Goal: Task Accomplishment & Management: Use online tool/utility

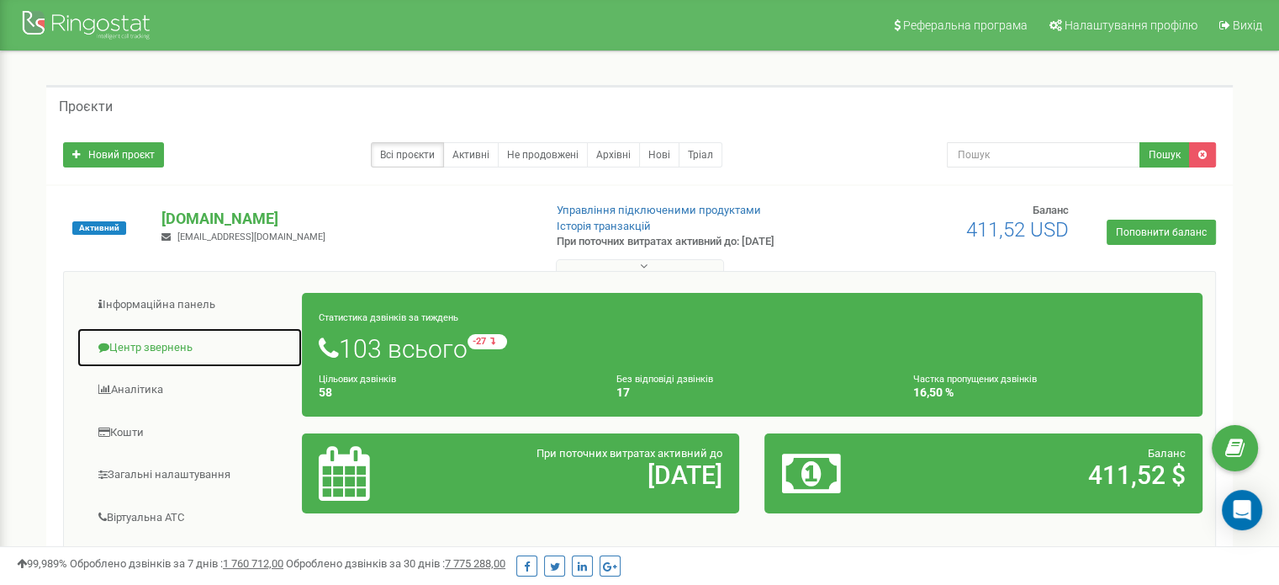
click at [162, 343] on link "Центр звернень" at bounding box center [190, 347] width 226 height 41
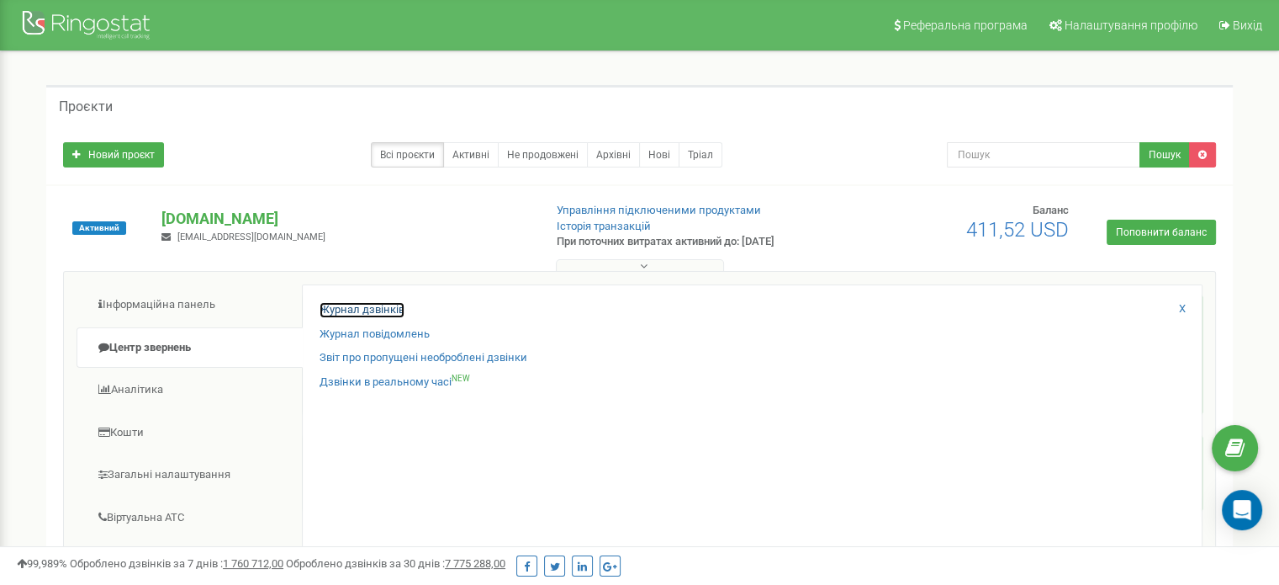
click at [336, 305] on link "Журнал дзвінків" at bounding box center [362, 310] width 85 height 16
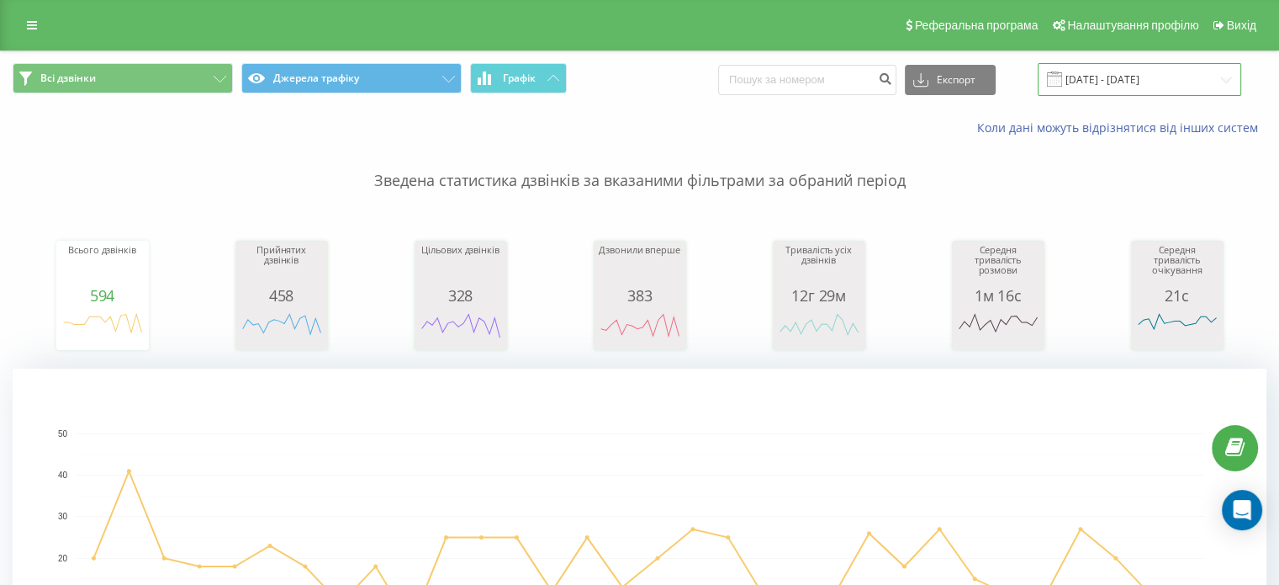
click at [1147, 77] on input "22.07.2025 - 22.08.2025" at bounding box center [1140, 79] width 204 height 33
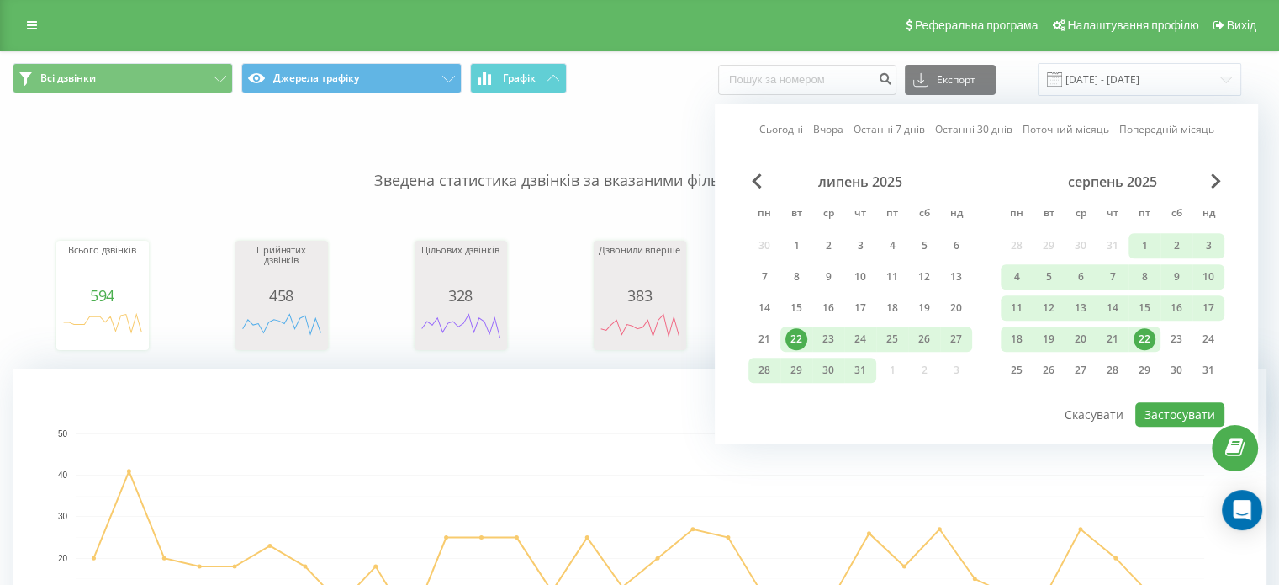
click at [1147, 330] on div "22" at bounding box center [1145, 339] width 22 height 22
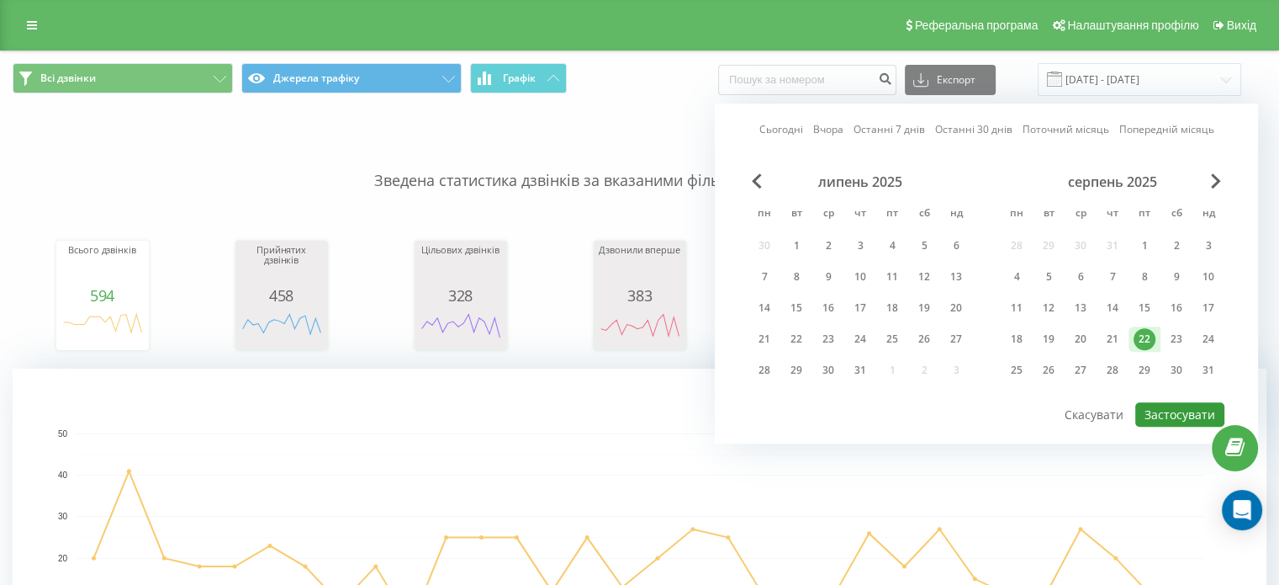
click at [1168, 408] on button "Застосувати" at bounding box center [1180, 414] width 89 height 24
type input "22.08.2025 - 22.08.2025"
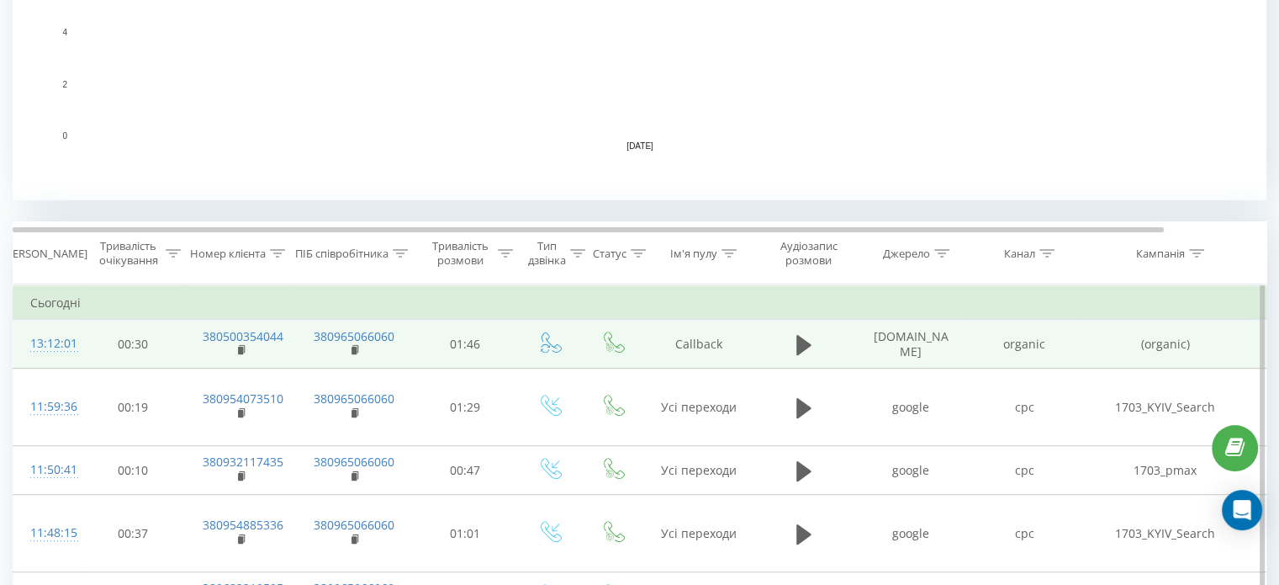
scroll to position [704, 0]
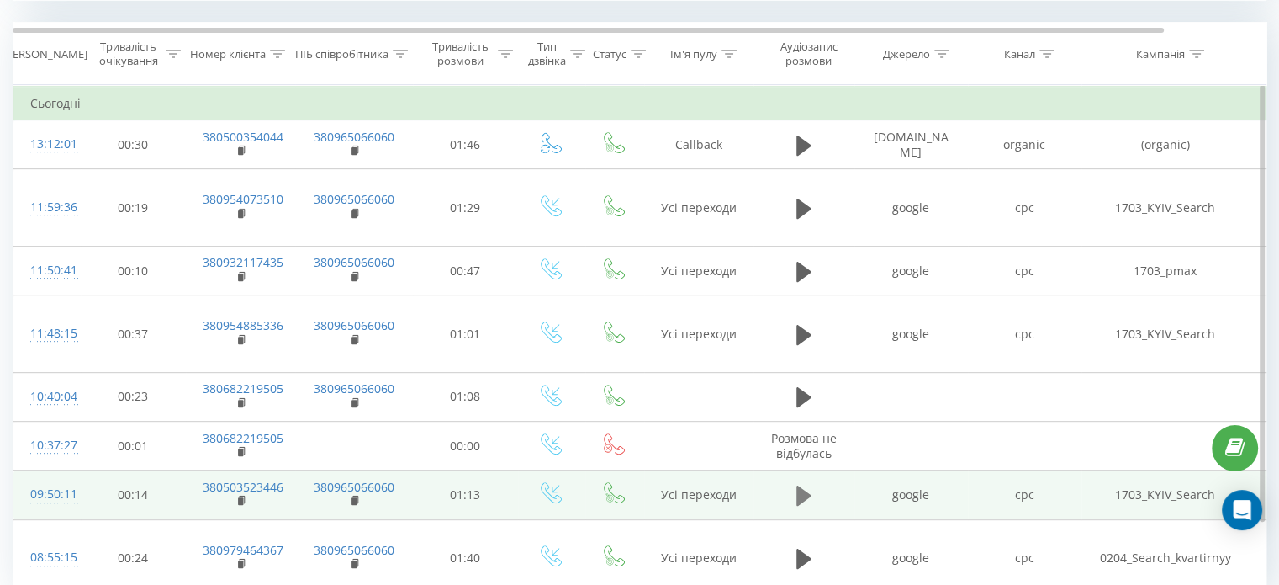
click at [797, 485] on icon at bounding box center [804, 495] width 15 height 20
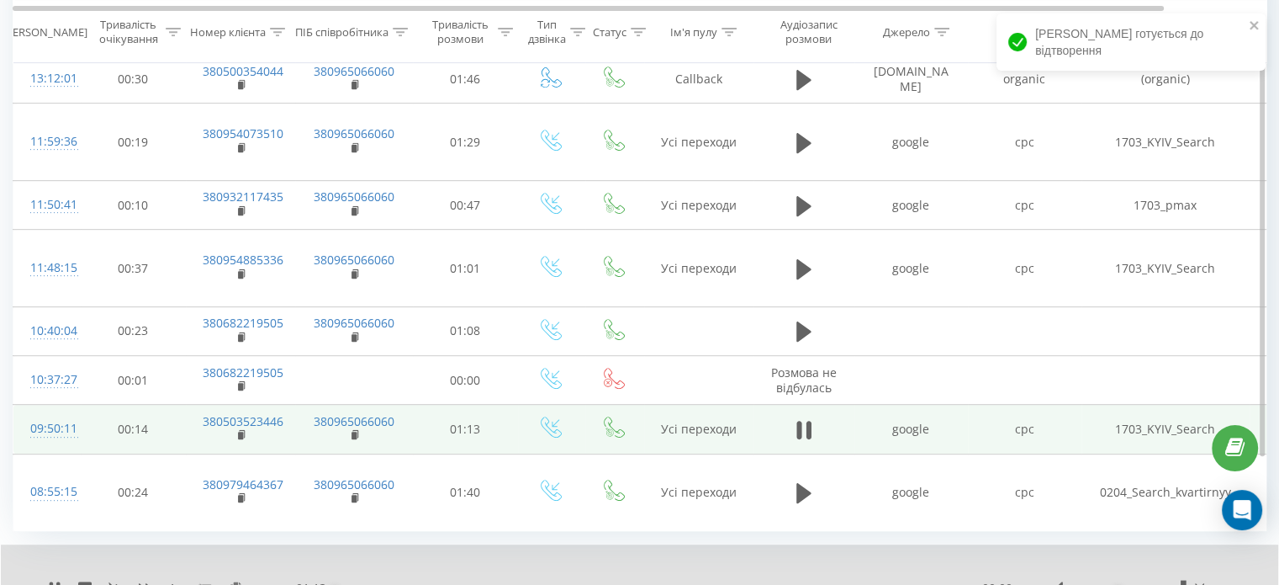
click at [609, 584] on div "00:00" at bounding box center [654, 587] width 638 height 5
click at [818, 584] on div "00:33" at bounding box center [654, 587] width 638 height 5
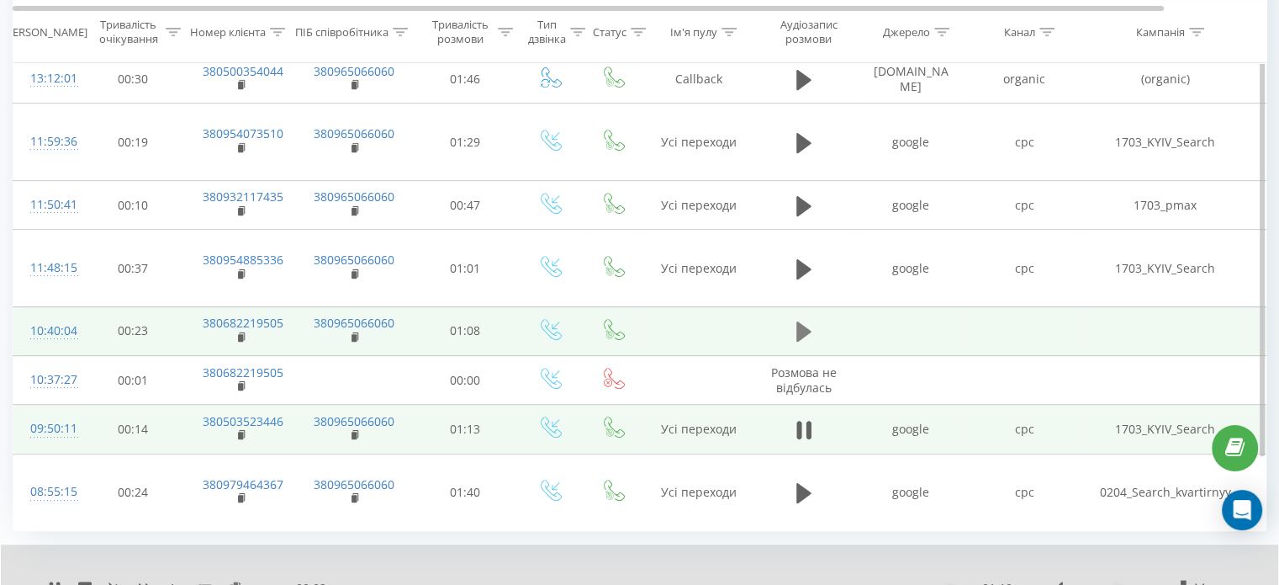
click at [797, 321] on icon at bounding box center [804, 331] width 15 height 20
click at [824, 584] on div "00:02" at bounding box center [654, 587] width 638 height 5
click at [824, 584] on div "00:52" at bounding box center [825, 588] width 7 height 7
click at [726, 584] on div "01:05" at bounding box center [654, 587] width 638 height 5
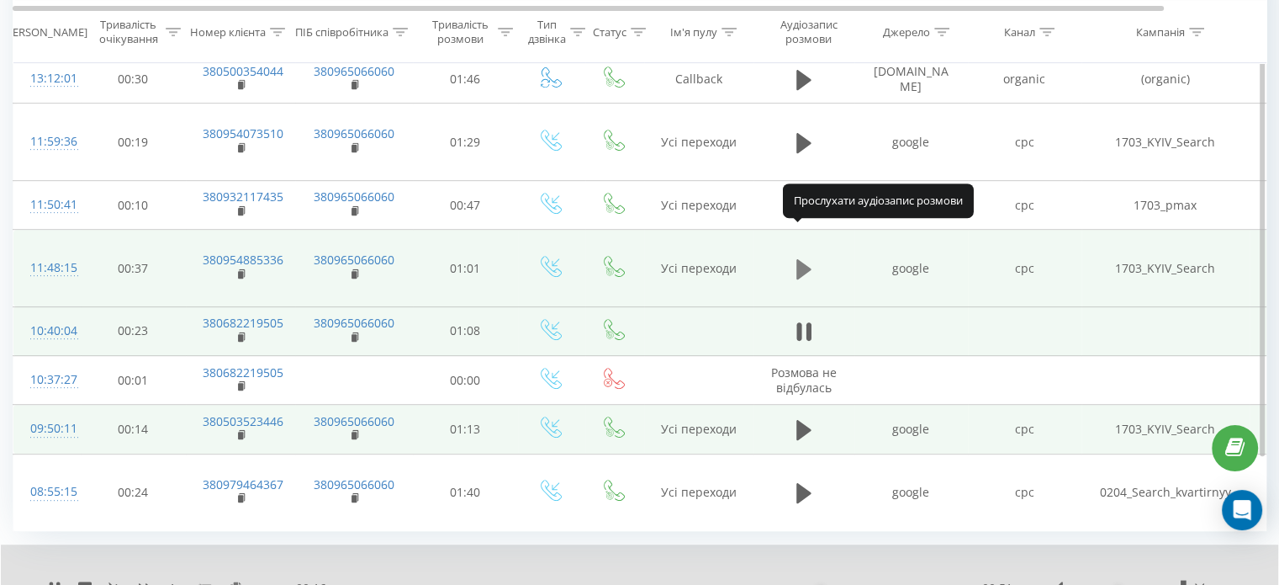
click at [797, 258] on icon at bounding box center [804, 268] width 15 height 20
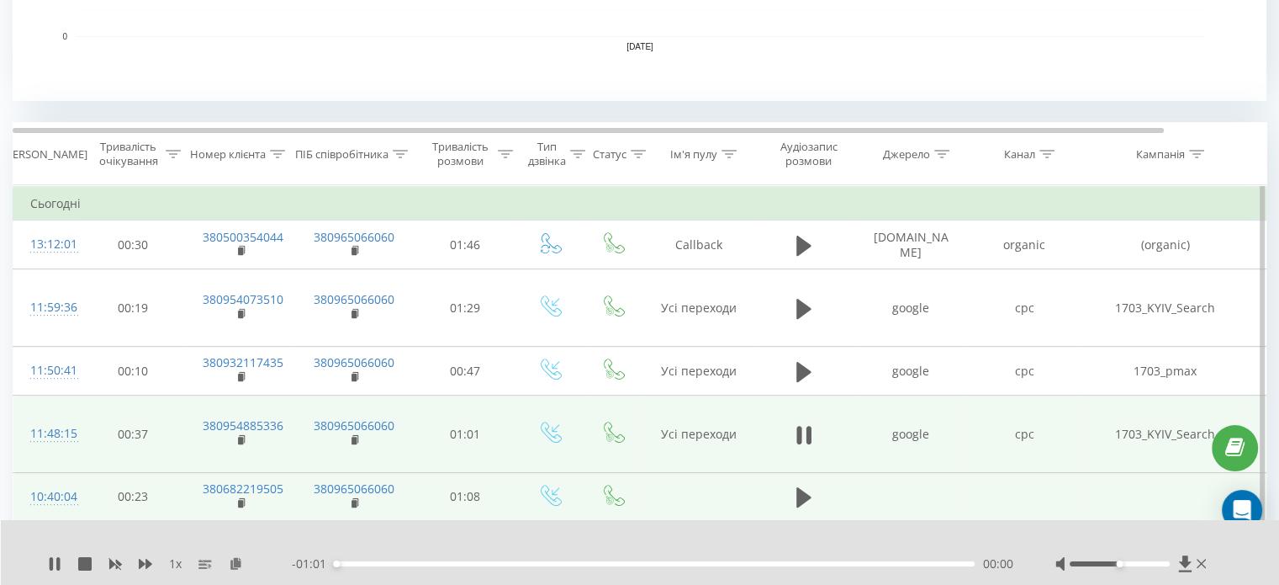
scroll to position [601, 0]
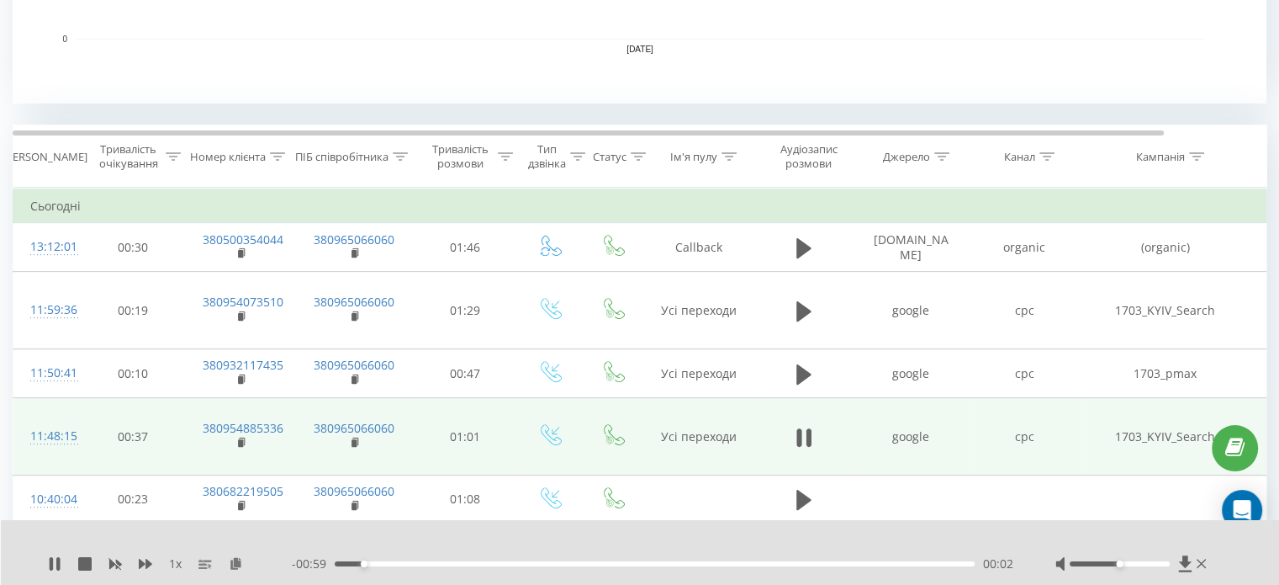
click at [665, 563] on div "00:02" at bounding box center [655, 563] width 640 height 5
click at [749, 563] on div "00:35" at bounding box center [655, 563] width 640 height 5
click at [749, 563] on div "00:40" at bounding box center [749, 563] width 7 height 7
click at [817, 564] on div "00:42" at bounding box center [655, 563] width 640 height 5
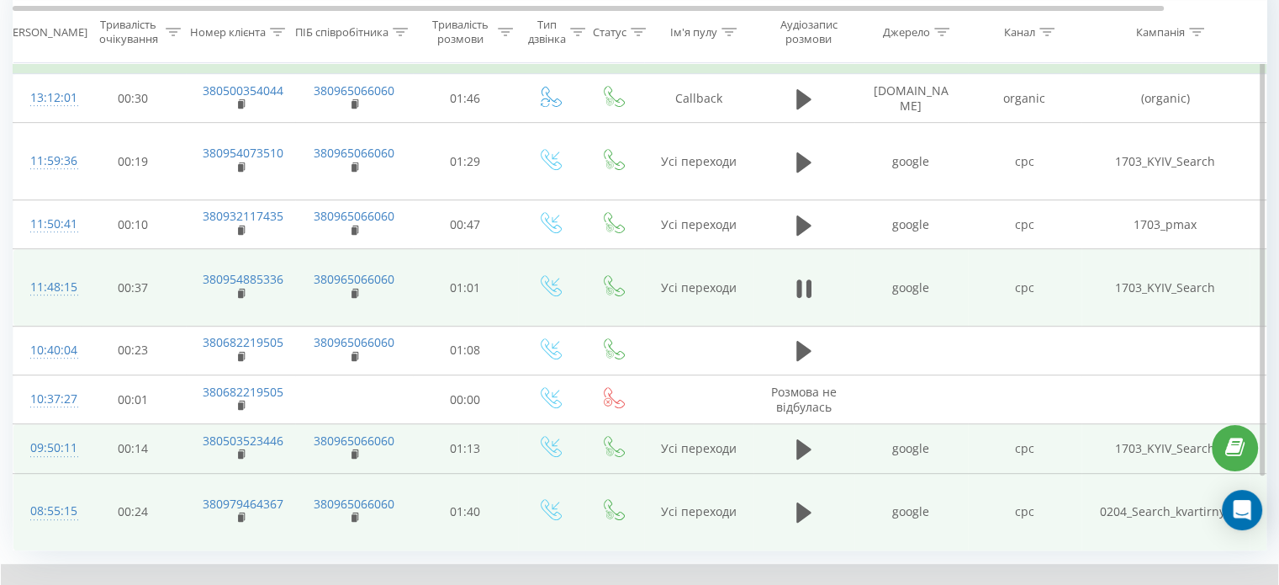
scroll to position [770, 0]
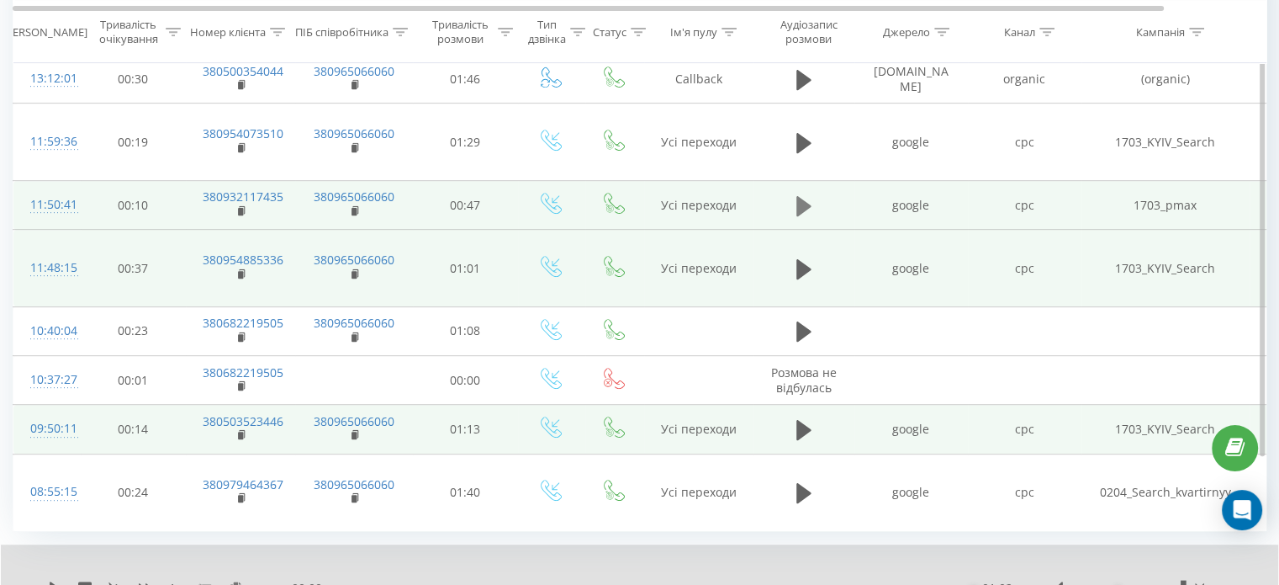
click at [798, 195] on icon at bounding box center [804, 205] width 15 height 20
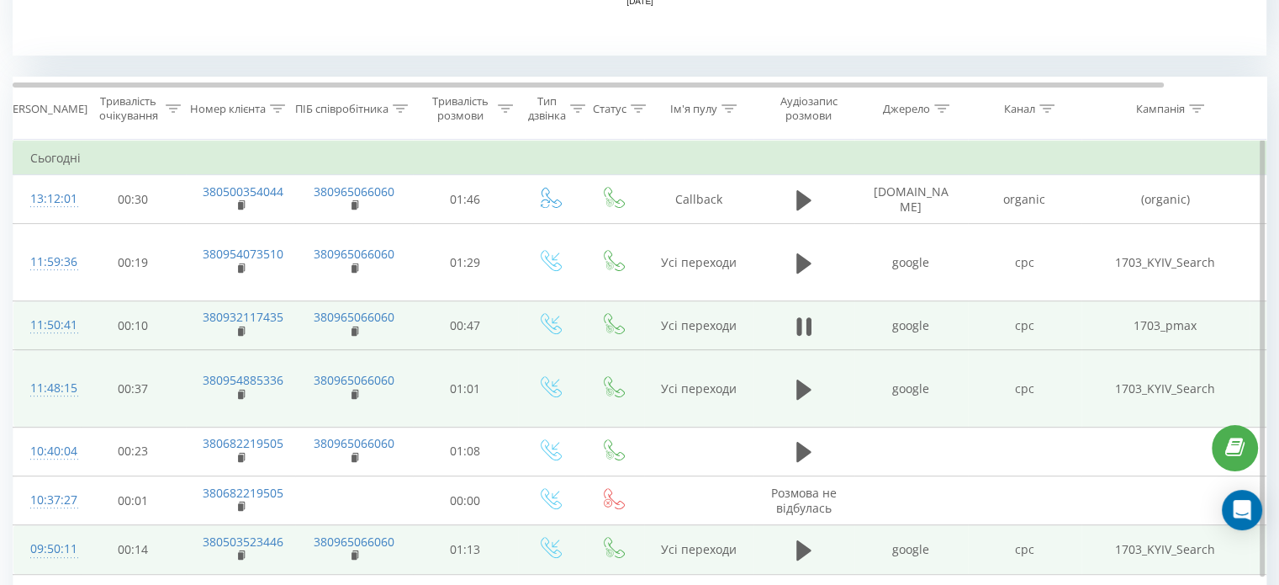
scroll to position [601, 0]
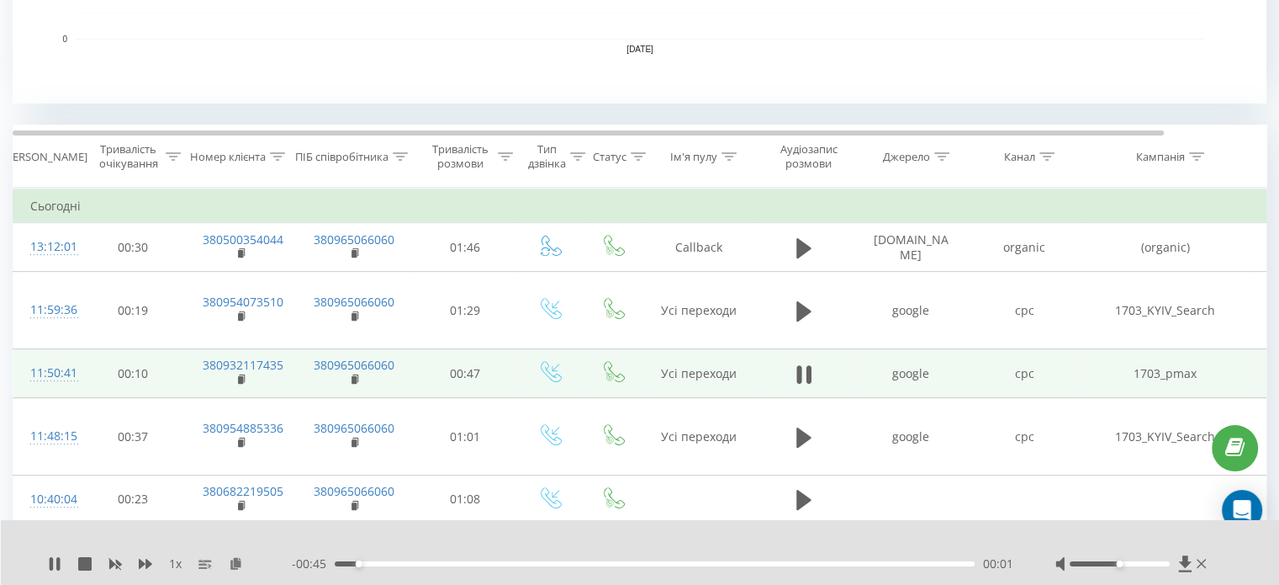
click at [559, 562] on div "00:01" at bounding box center [655, 563] width 640 height 5
click at [665, 562] on div "00:18" at bounding box center [655, 563] width 640 height 5
click at [739, 561] on div "00:25" at bounding box center [655, 563] width 640 height 5
click at [792, 564] on div "00:31" at bounding box center [655, 563] width 640 height 5
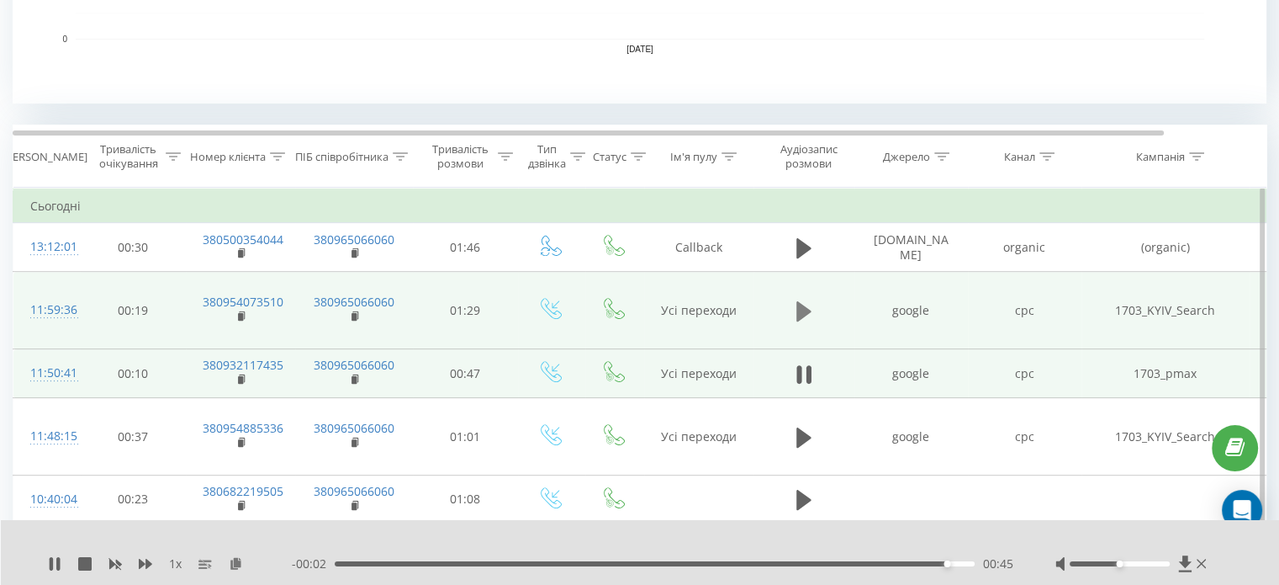
click at [805, 308] on icon at bounding box center [804, 311] width 15 height 24
click at [779, 563] on div "01:02" at bounding box center [655, 563] width 640 height 5
click at [841, 564] on div "01:04" at bounding box center [655, 563] width 640 height 5
click at [902, 562] on div "01:19" at bounding box center [655, 563] width 640 height 5
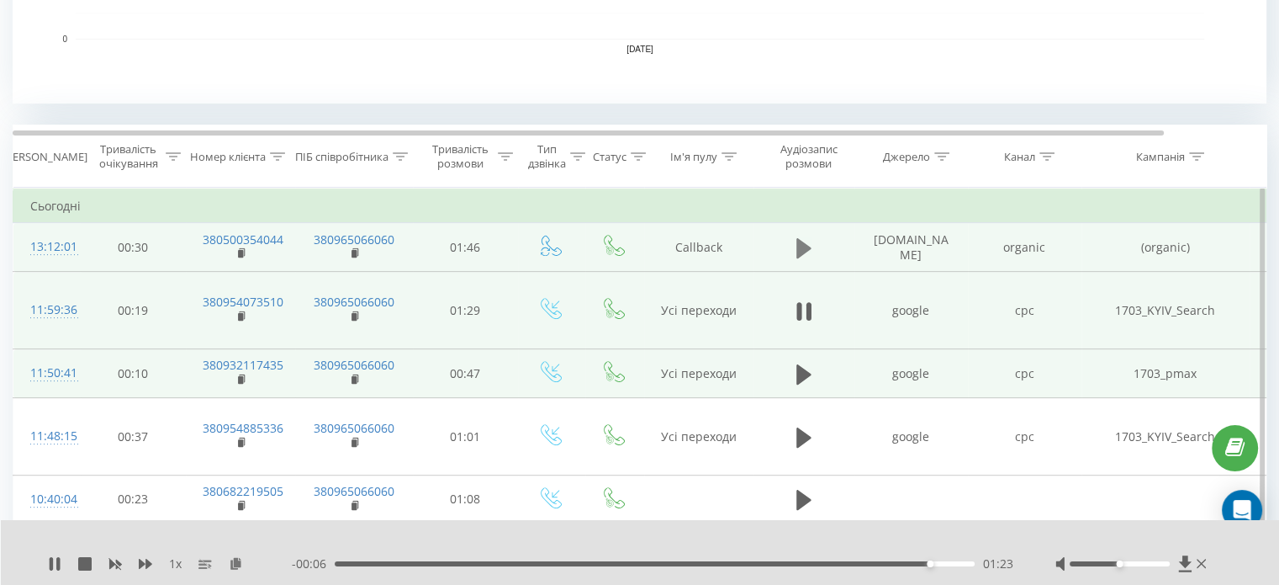
click at [807, 244] on icon at bounding box center [804, 247] width 15 height 20
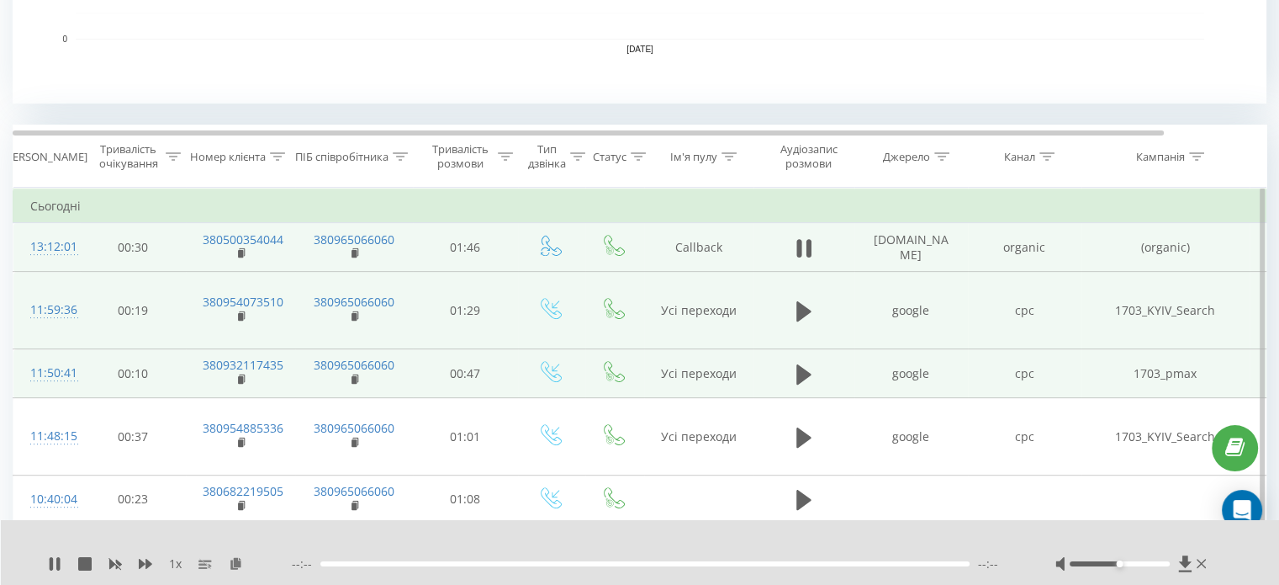
click at [532, 566] on div "--:-- --:--" at bounding box center [653, 563] width 722 height 17
click at [400, 564] on div at bounding box center [644, 563] width 649 height 5
click at [400, 562] on div at bounding box center [644, 563] width 649 height 5
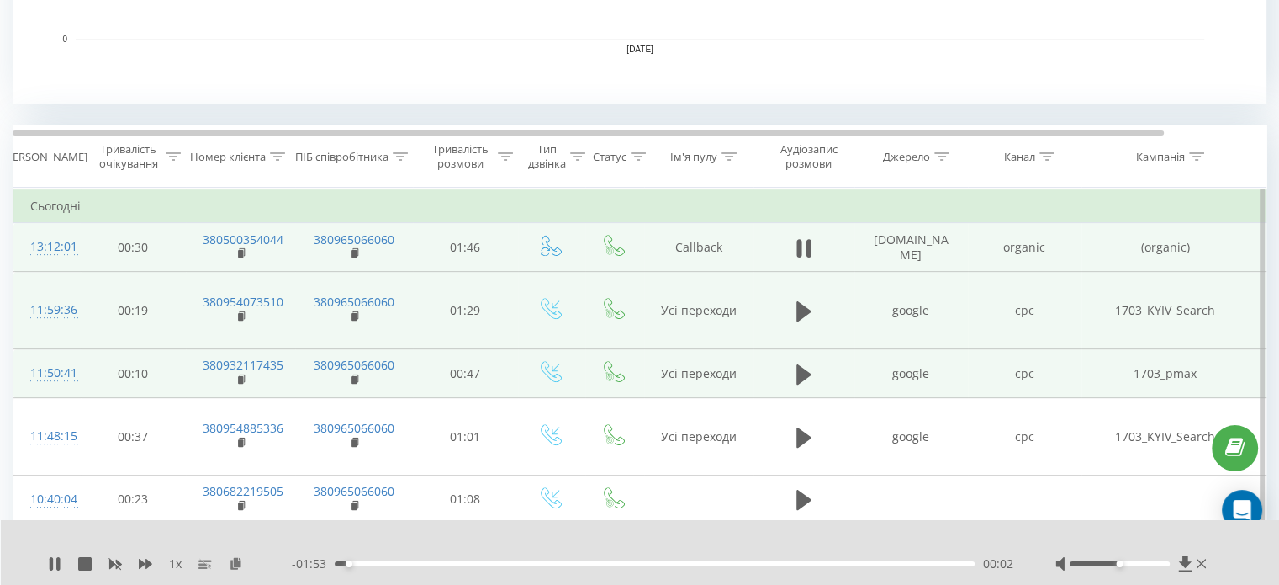
click at [419, 564] on div "00:02" at bounding box center [655, 563] width 640 height 5
click at [525, 564] on div "00:17" at bounding box center [655, 563] width 640 height 5
click at [661, 564] on div "00:59" at bounding box center [655, 563] width 640 height 5
click at [765, 562] on div "01:01" at bounding box center [655, 563] width 640 height 5
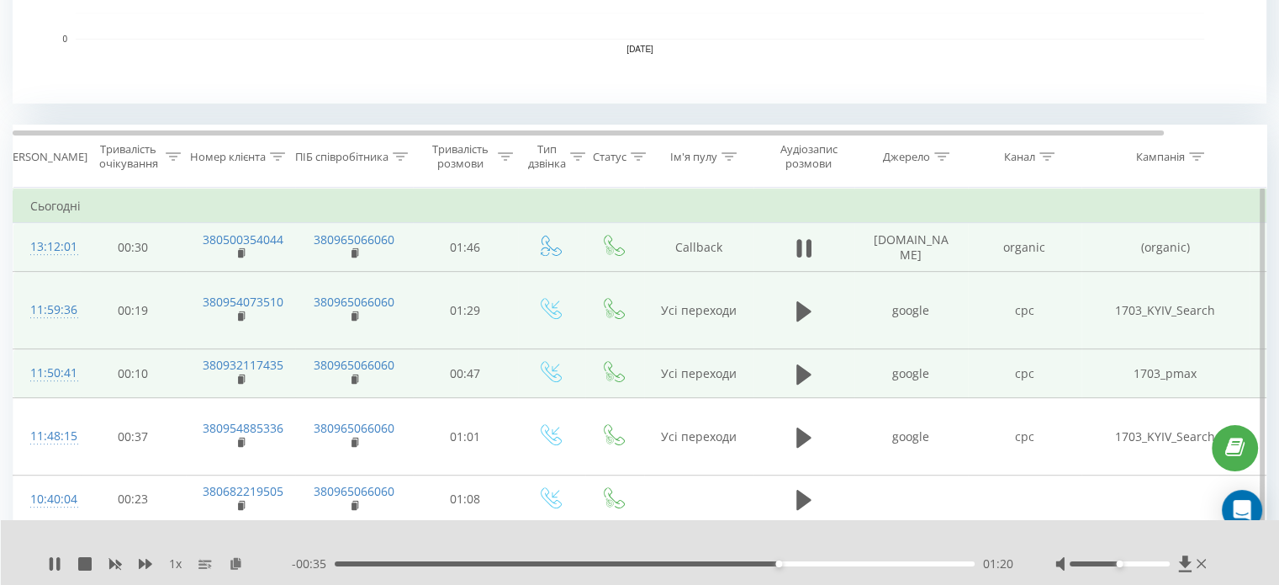
click at [838, 563] on div "01:20" at bounding box center [655, 563] width 640 height 5
click at [878, 563] on div "01:38" at bounding box center [655, 563] width 640 height 5
click at [925, 562] on div "01:40" at bounding box center [655, 563] width 640 height 5
click at [1201, 563] on icon at bounding box center [1202, 563] width 10 height 9
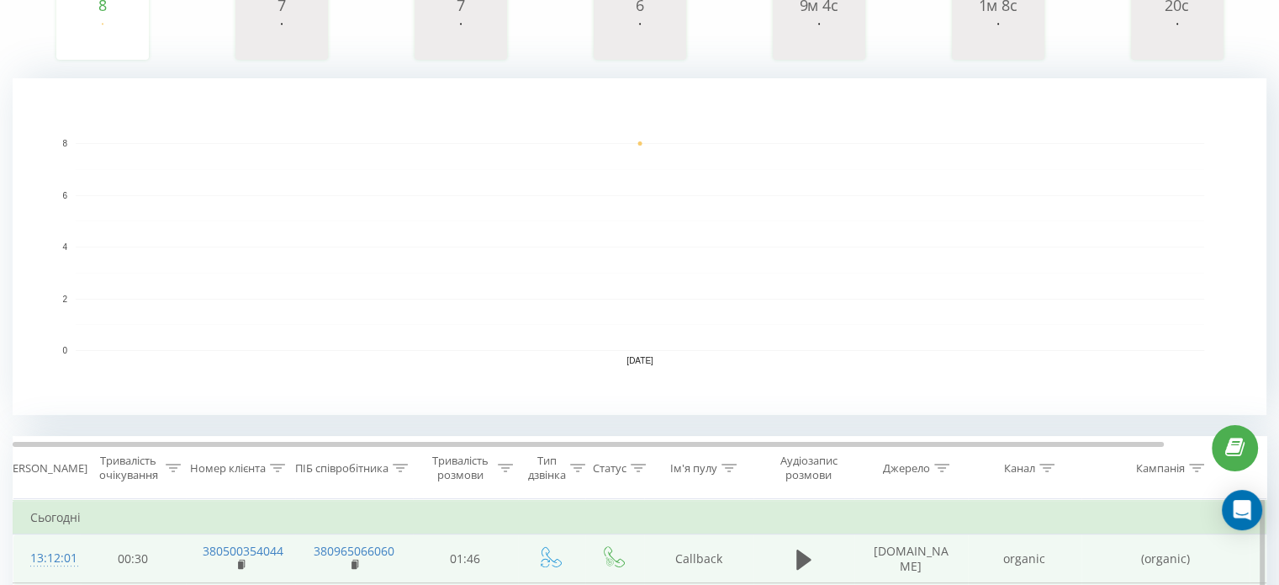
scroll to position [0, 0]
